Goal: Task Accomplishment & Management: Use online tool/utility

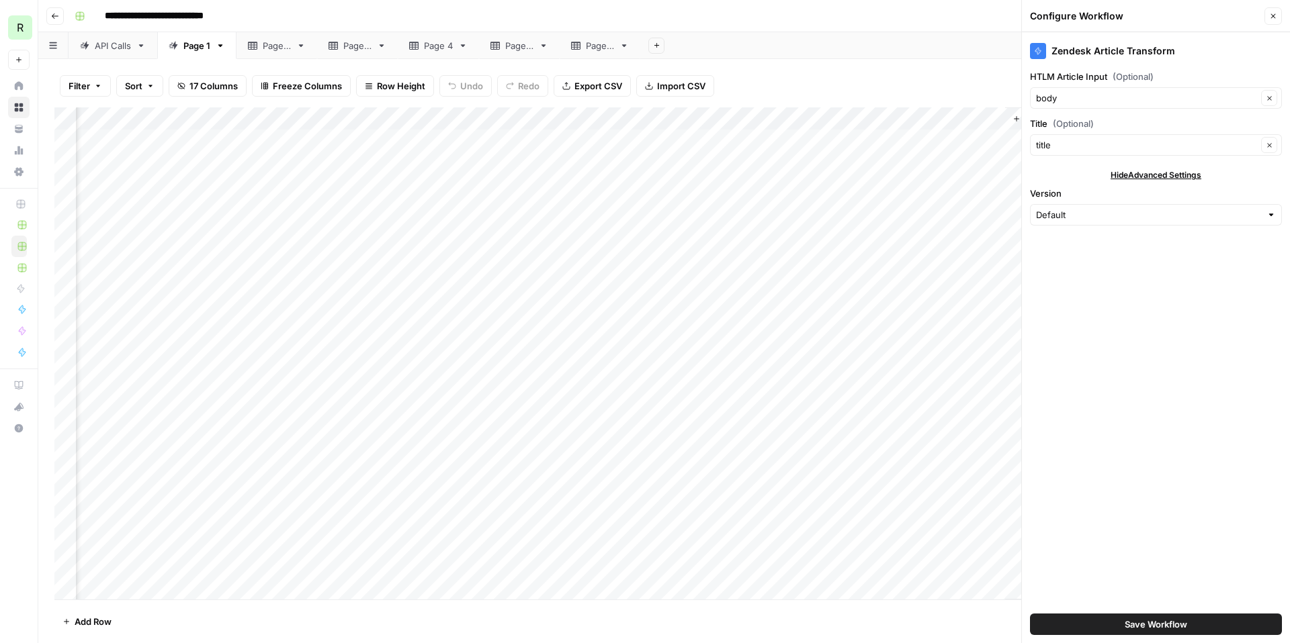
scroll to position [0, 1155]
click at [1277, 15] on button "Close" at bounding box center [1272, 15] width 17 height 17
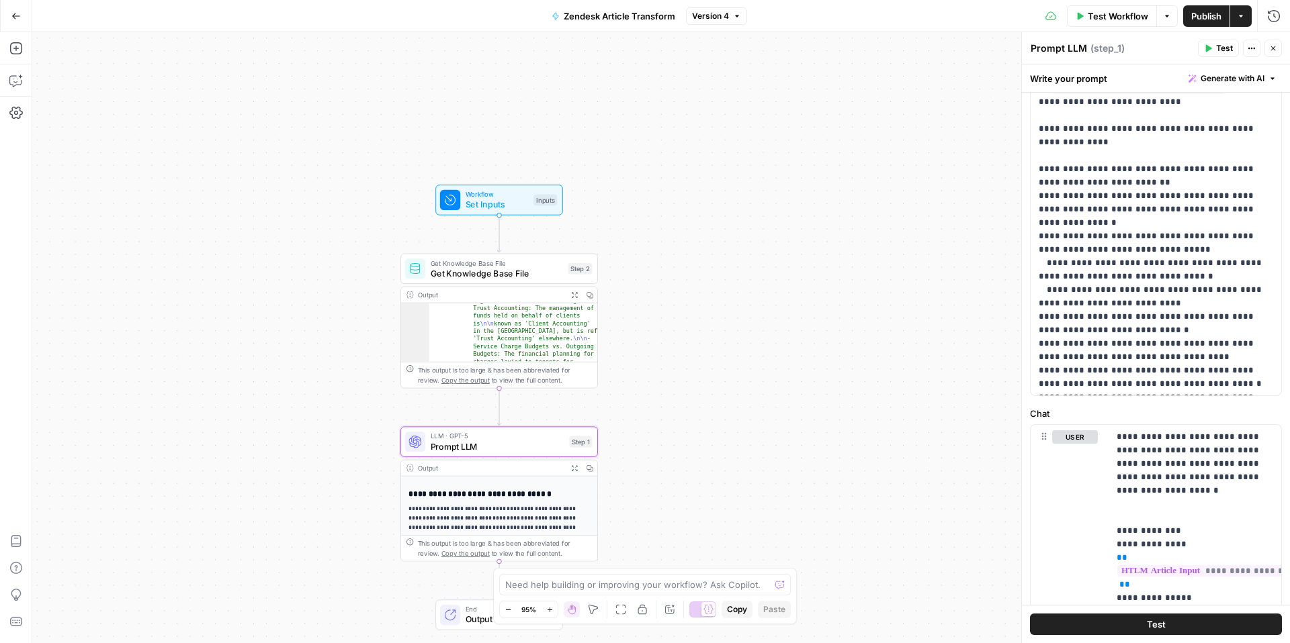
scroll to position [307, 0]
click at [529, 441] on span "Prompt LLM" at bounding box center [498, 446] width 134 height 13
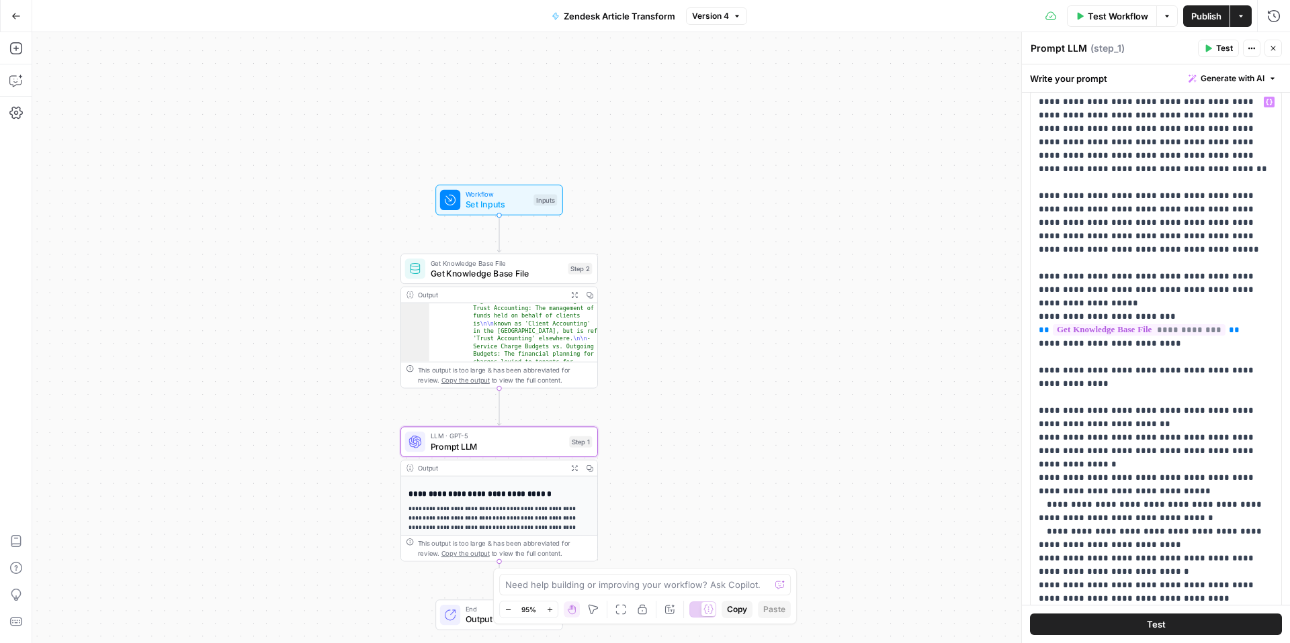
scroll to position [0, 0]
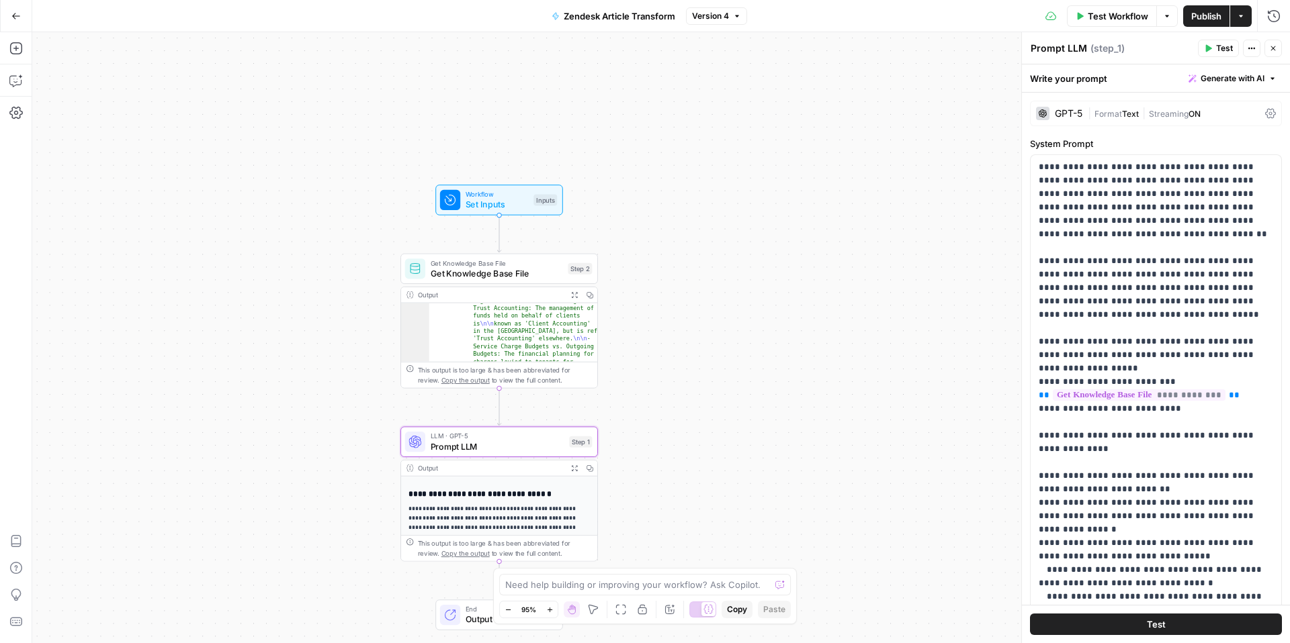
click at [1255, 48] on button "Actions" at bounding box center [1251, 48] width 17 height 17
click at [1266, 118] on icon at bounding box center [1270, 113] width 11 height 11
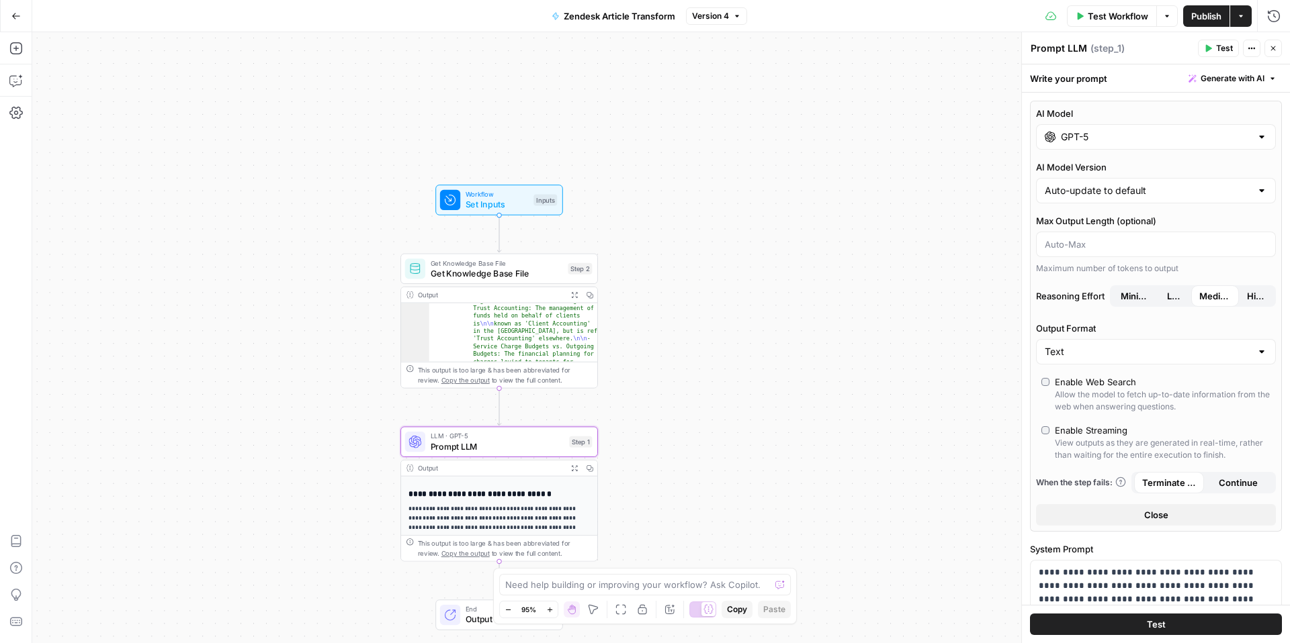
click at [1132, 78] on div "Write your prompt Generate with AI" at bounding box center [1156, 78] width 268 height 28
click at [1273, 75] on icon "button" at bounding box center [1272, 79] width 8 height 8
click at [1096, 80] on div "Write your prompt Generate with AI" at bounding box center [1156, 78] width 268 height 28
click at [1273, 76] on icon "button" at bounding box center [1272, 79] width 8 height 8
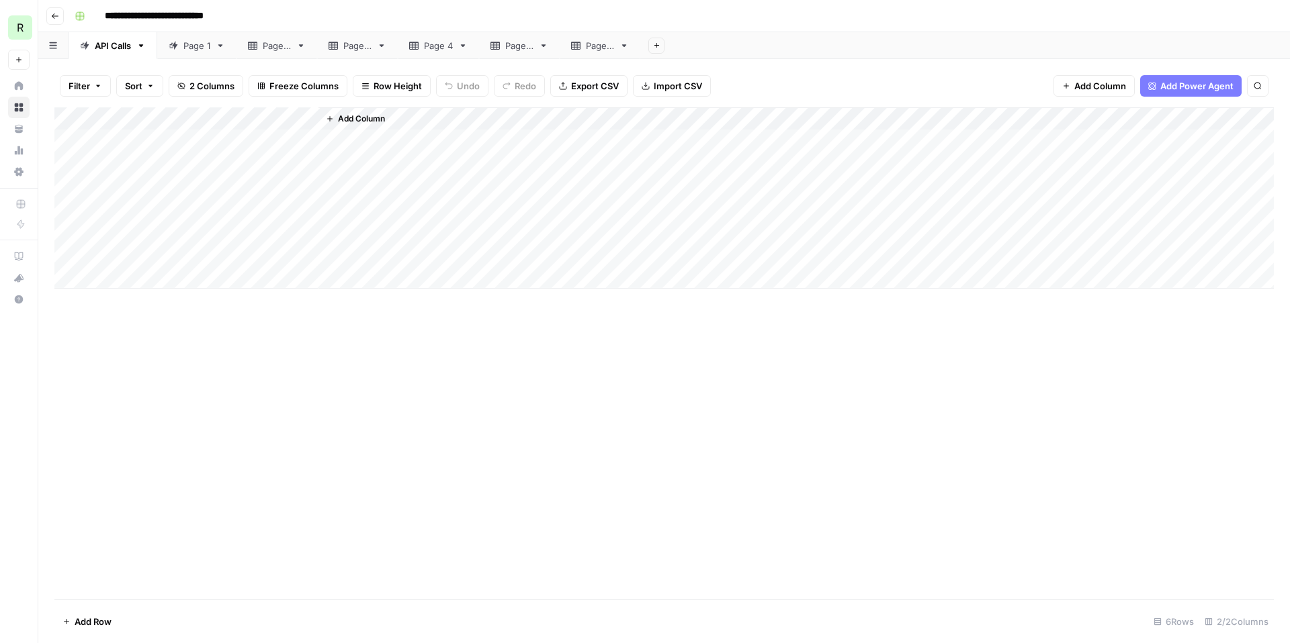
click at [210, 48] on div "Page 1" at bounding box center [196, 45] width 27 height 13
click at [1095, 117] on div "Add Column" at bounding box center [663, 353] width 1219 height 492
click at [956, 118] on div "Add Column" at bounding box center [663, 353] width 1219 height 492
click at [952, 82] on div "Filter Sort 17 Columns Freeze Columns Row Height Undo Redo Export CSV Import CS…" at bounding box center [663, 85] width 1219 height 43
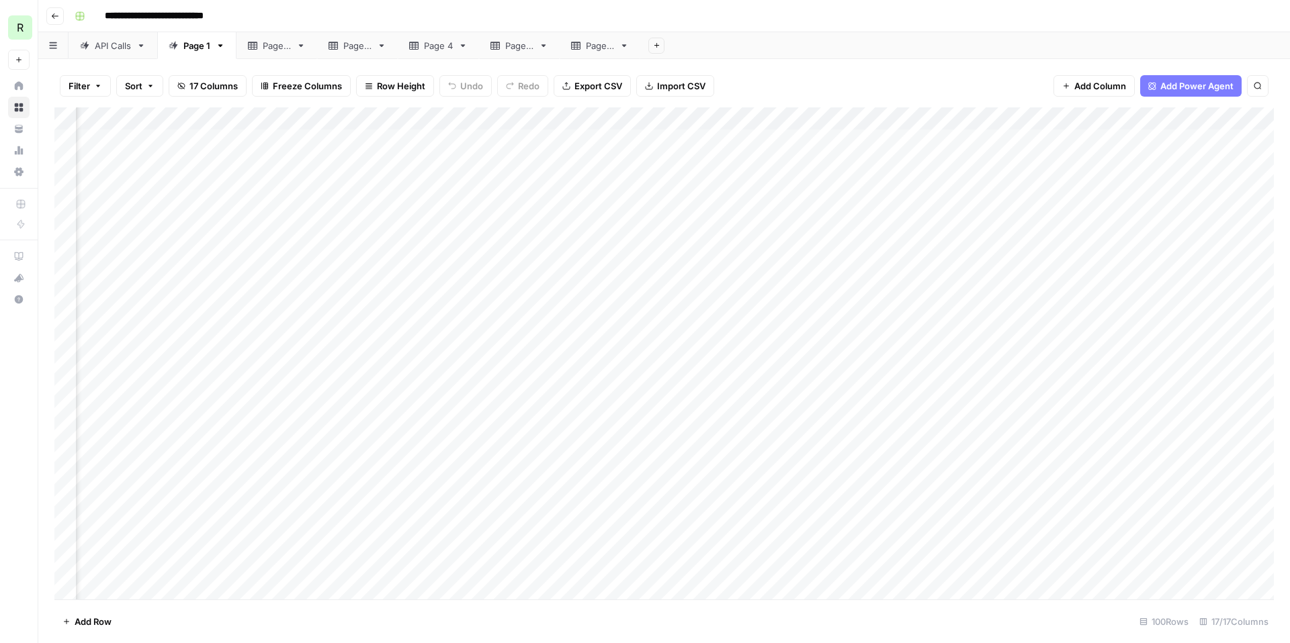
scroll to position [0, 960]
click at [1049, 118] on div "Add Column" at bounding box center [663, 353] width 1219 height 492
click at [808, 120] on div "Add Column" at bounding box center [663, 353] width 1219 height 492
click at [221, 48] on icon "button" at bounding box center [220, 45] width 9 height 9
click at [807, 116] on div "Add Column" at bounding box center [663, 353] width 1219 height 492
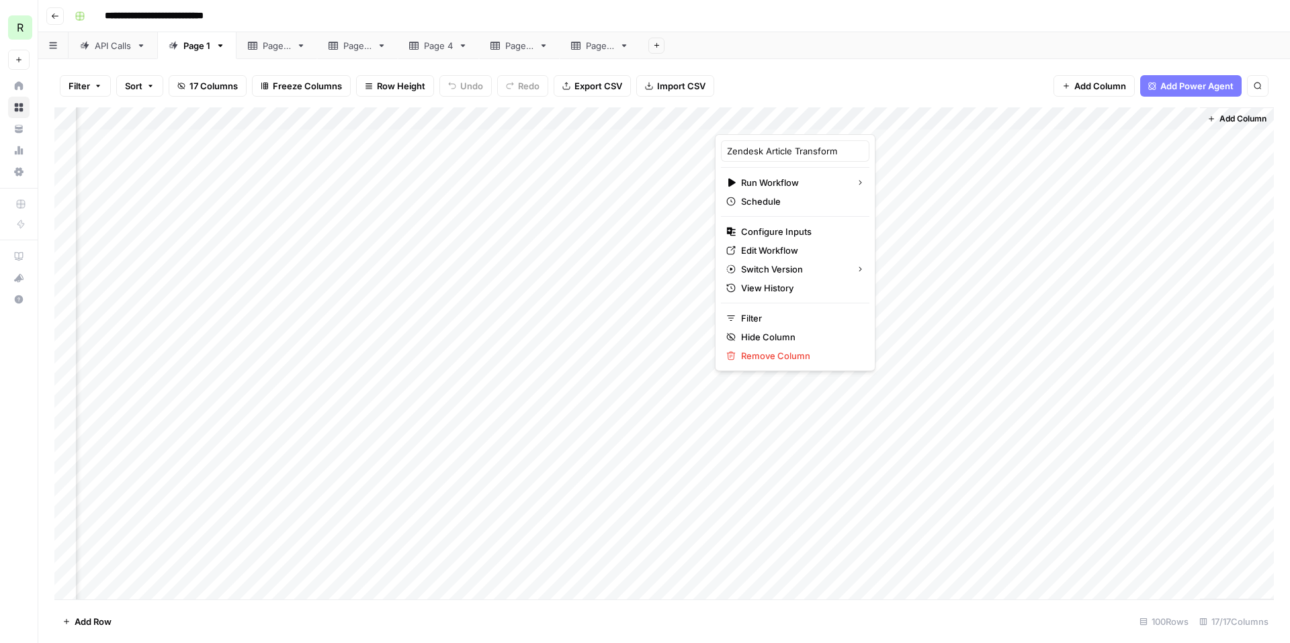
click at [946, 123] on div "Add Column" at bounding box center [663, 353] width 1219 height 492
click at [1049, 117] on div "Add Column" at bounding box center [663, 353] width 1219 height 492
click at [924, 73] on div "Filter Sort 17 Columns Freeze Columns Row Height Undo Redo Export CSV Import CS…" at bounding box center [663, 85] width 1219 height 43
